Goal: Browse casually: Explore the website without a specific task or goal

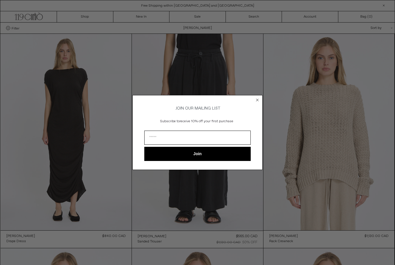
click at [258, 99] on icon "Close dialog" at bounding box center [257, 100] width 2 height 2
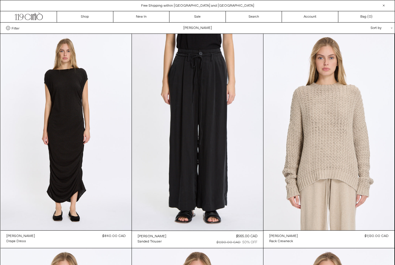
click at [33, 15] on icon ".cls-1, .cls-2 { fill: #231f20; stroke: #231f20; stroke-miterlimit: 10; stroke-…" at bounding box center [28, 16] width 28 height 8
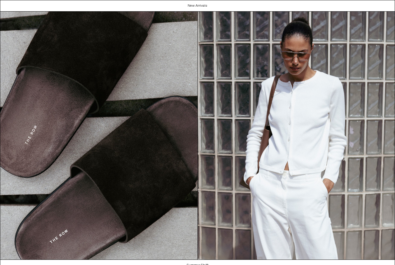
scroll to position [547, 0]
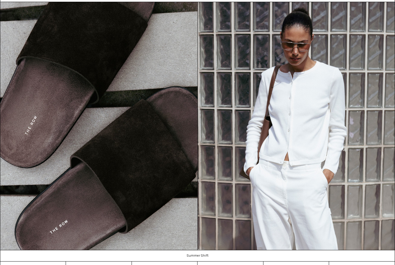
click at [32, 261] on link "About" at bounding box center [32, 266] width 65 height 11
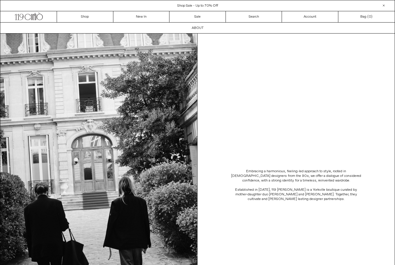
click at [141, 16] on link "New In" at bounding box center [141, 16] width 56 height 11
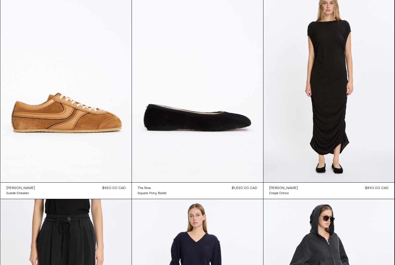
scroll to position [2396, 0]
click at [329, 118] on at bounding box center [328, 84] width 131 height 196
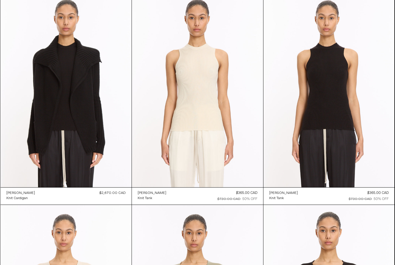
scroll to position [12415, 0]
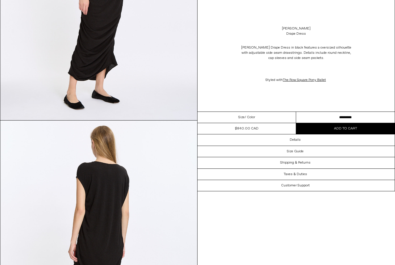
scroll to position [404, 0]
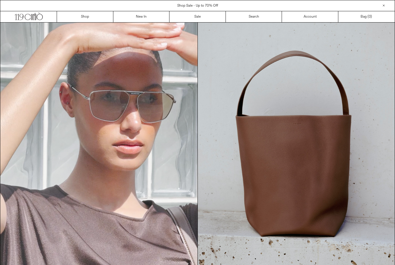
scroll to position [565, 0]
